Goal: Task Accomplishment & Management: Use online tool/utility

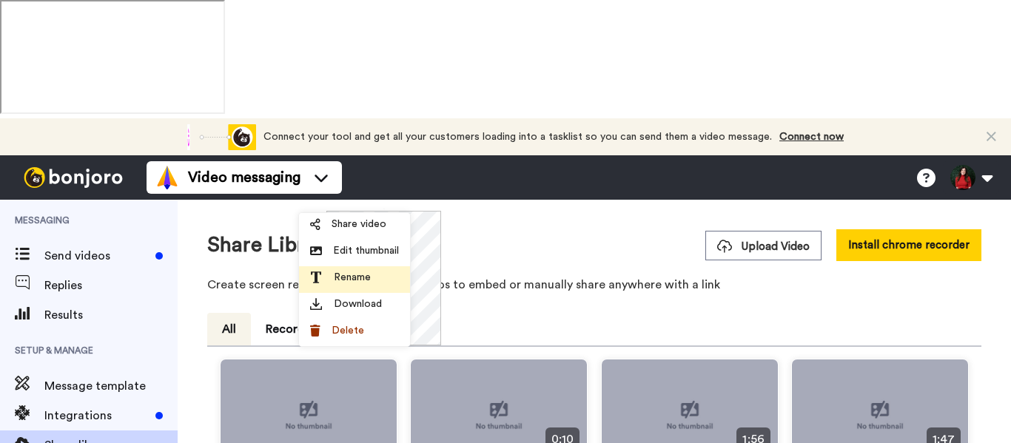
click at [384, 269] on li "Rename" at bounding box center [354, 279] width 111 height 27
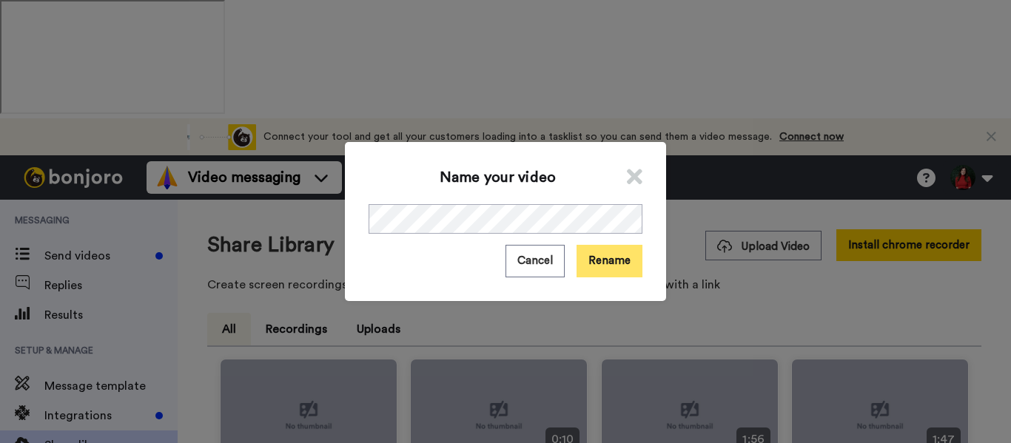
click at [613, 260] on button "Rename" at bounding box center [610, 261] width 66 height 32
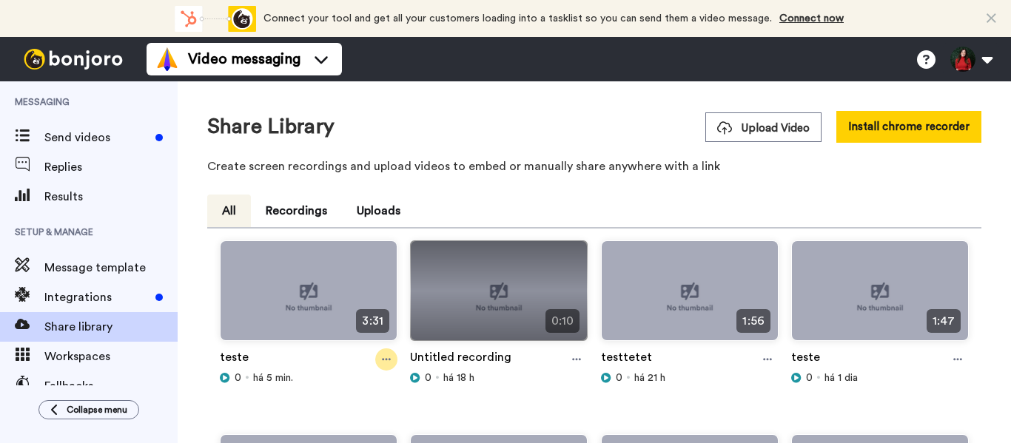
click at [386, 361] on icon at bounding box center [386, 360] width 9 height 10
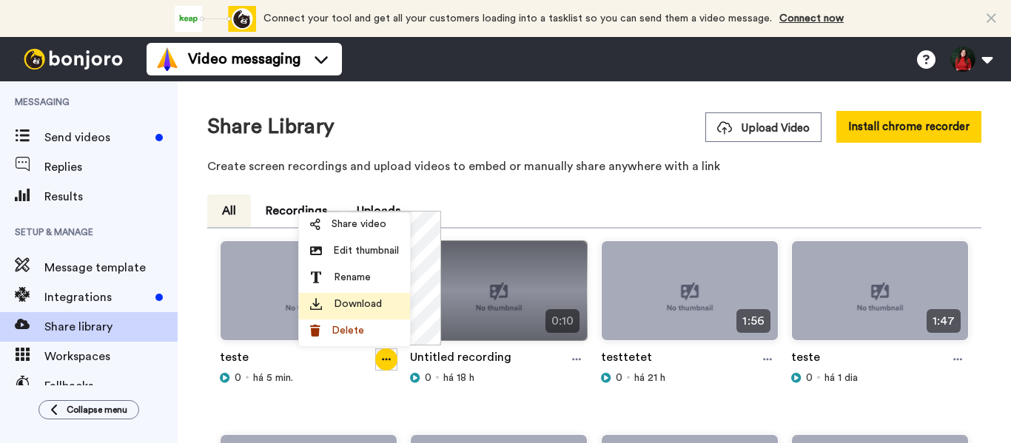
click at [356, 307] on span "Download" at bounding box center [358, 304] width 48 height 15
